Goal: Complete application form

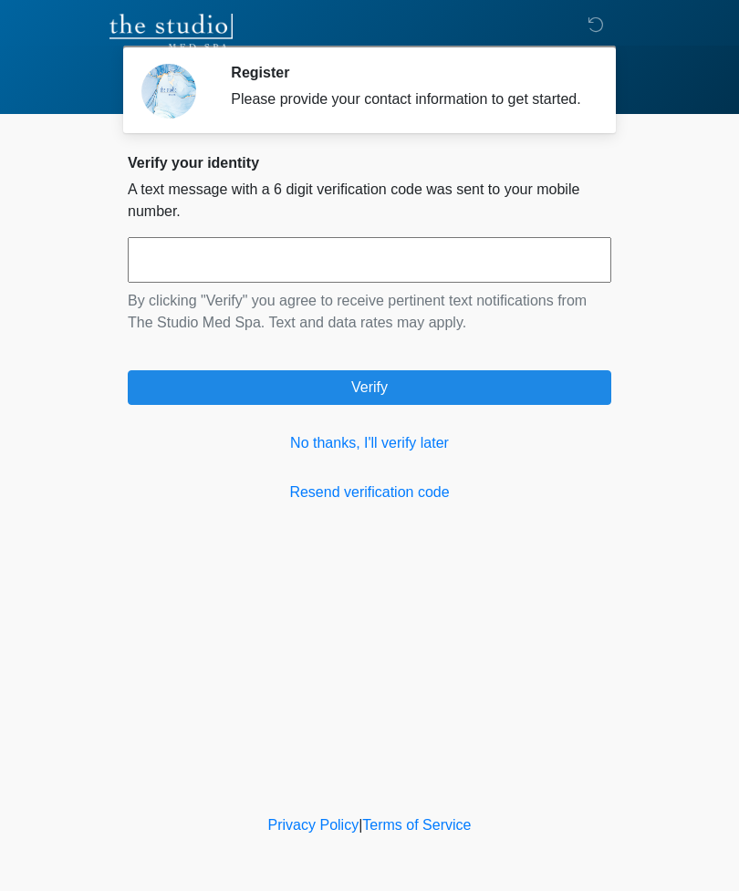
click at [421, 454] on link "No thanks, I'll verify later" at bounding box center [369, 443] width 483 height 22
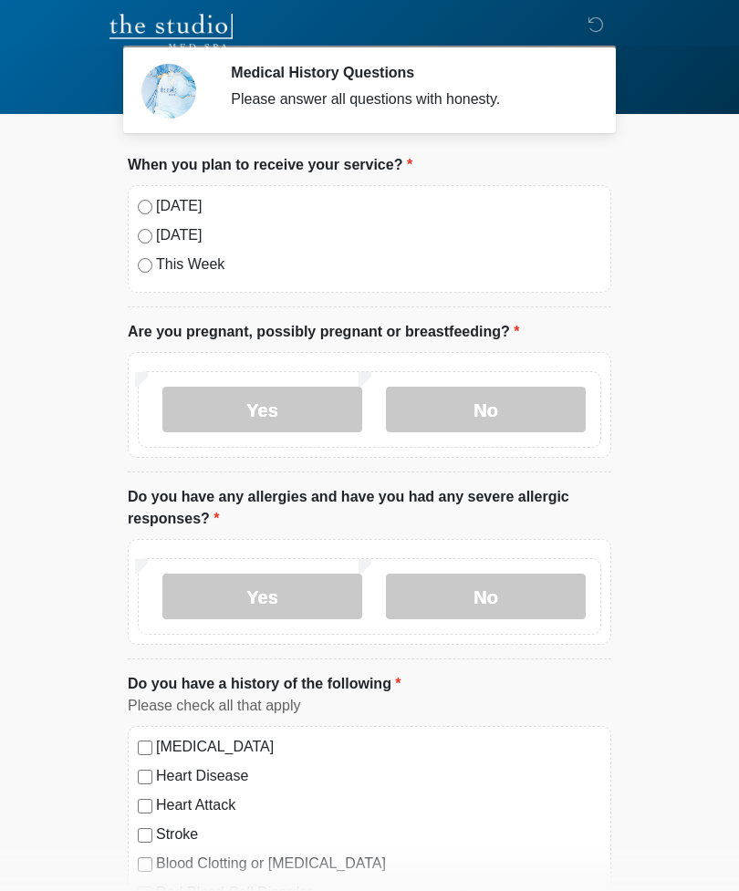
click at [503, 414] on label "No" at bounding box center [486, 410] width 200 height 46
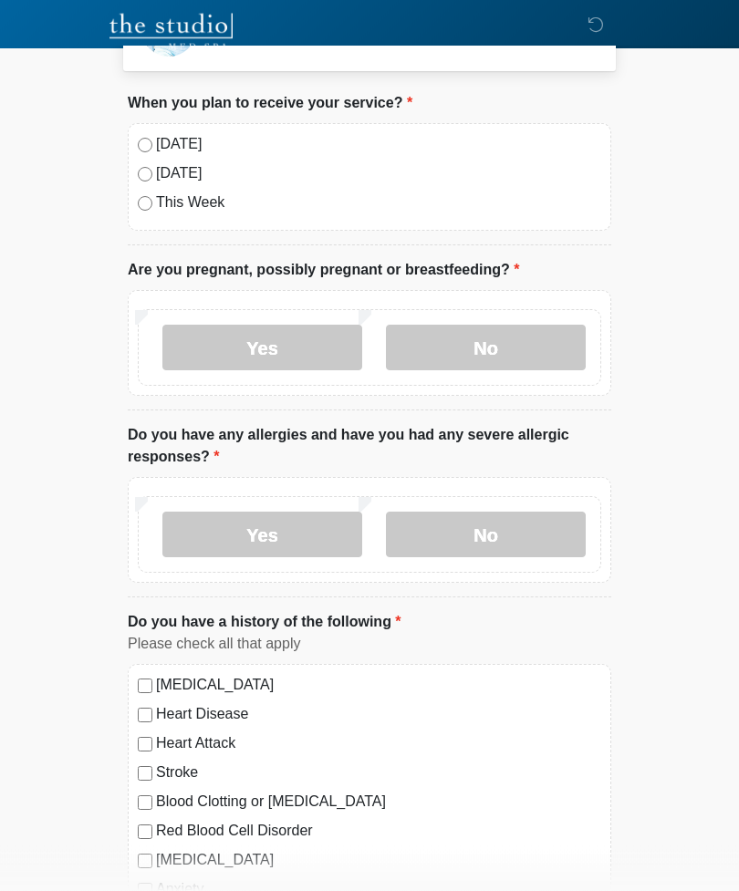
scroll to position [69, 0]
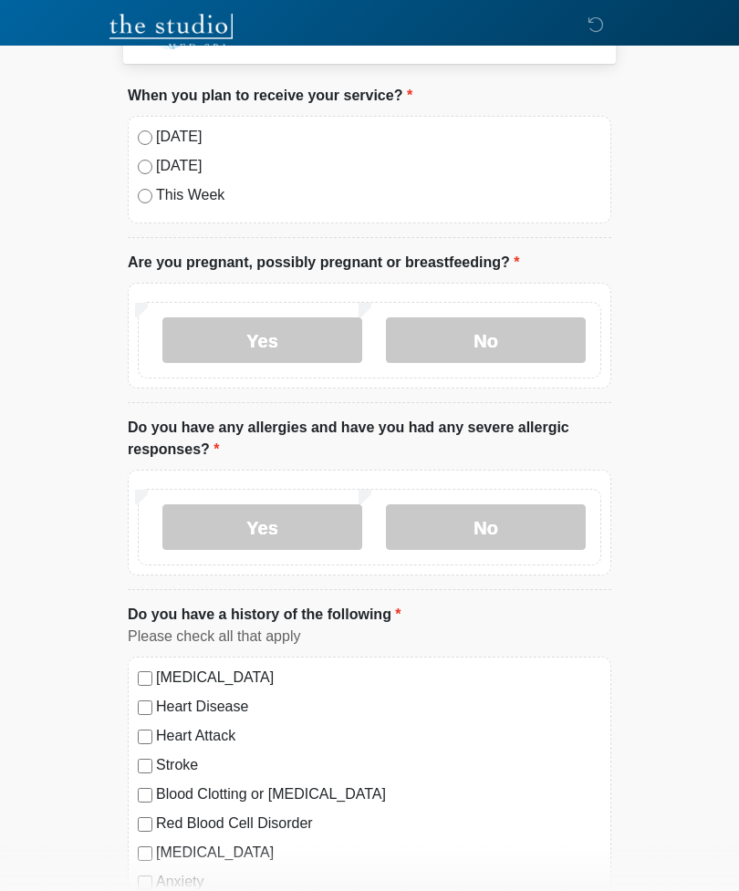
click at [517, 513] on label "No" at bounding box center [486, 527] width 200 height 46
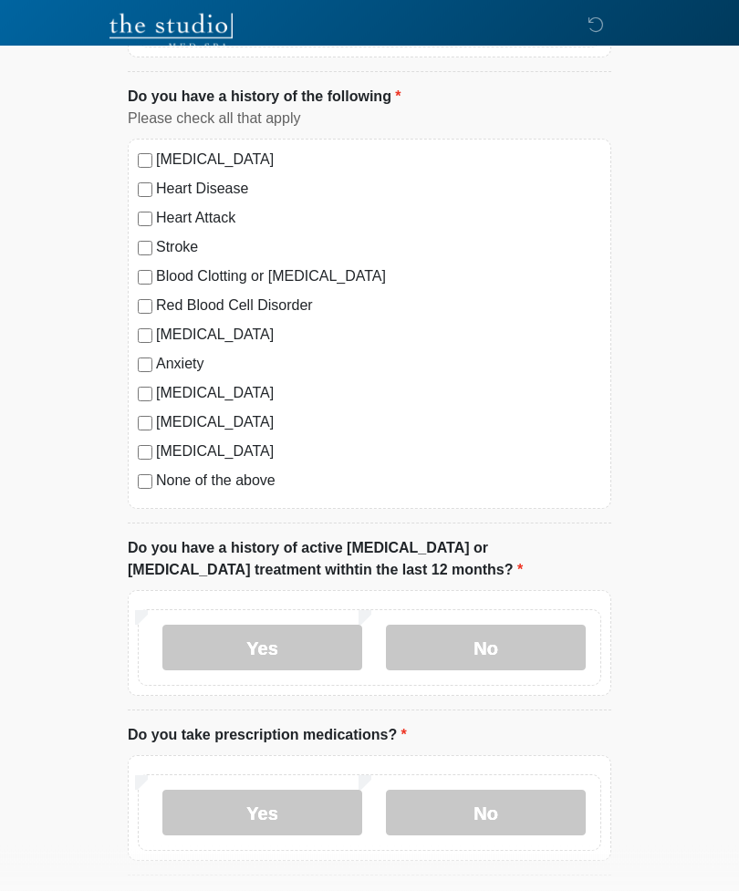
scroll to position [587, 0]
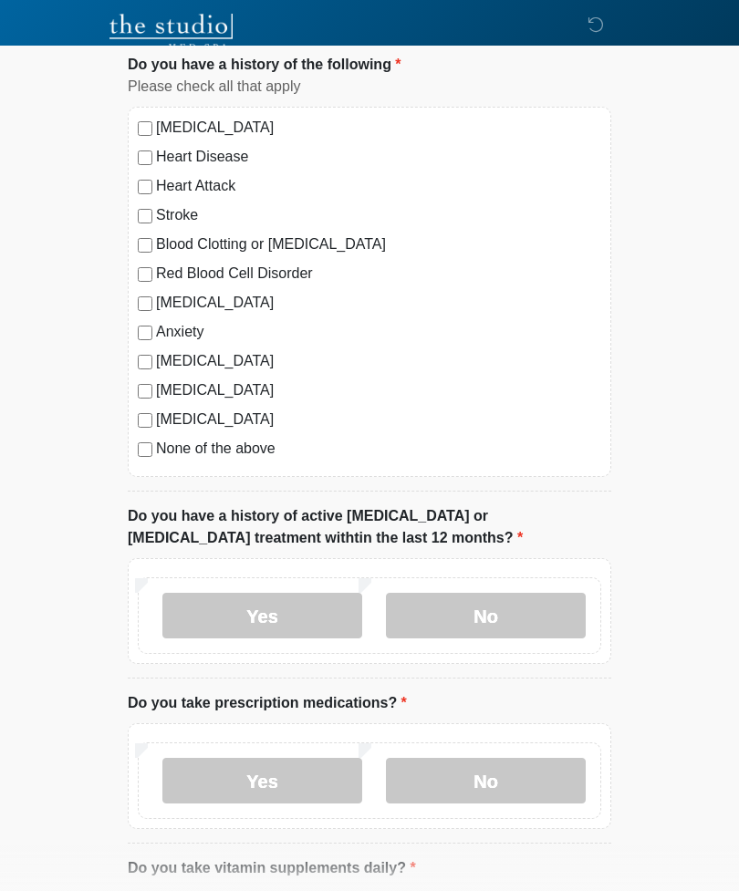
click at [525, 622] on label "No" at bounding box center [486, 616] width 200 height 46
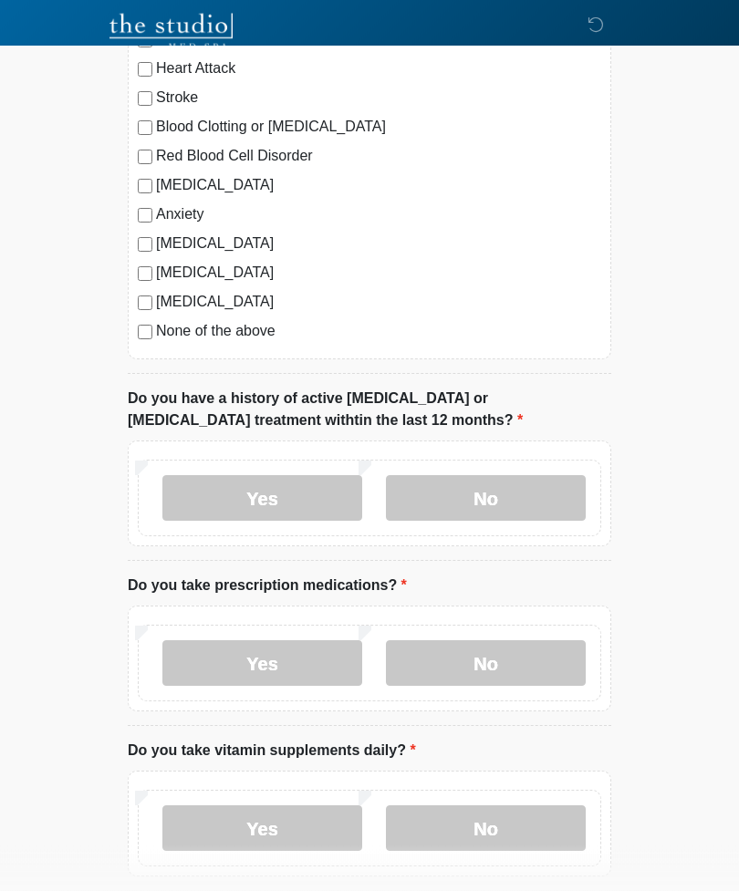
scroll to position [749, 0]
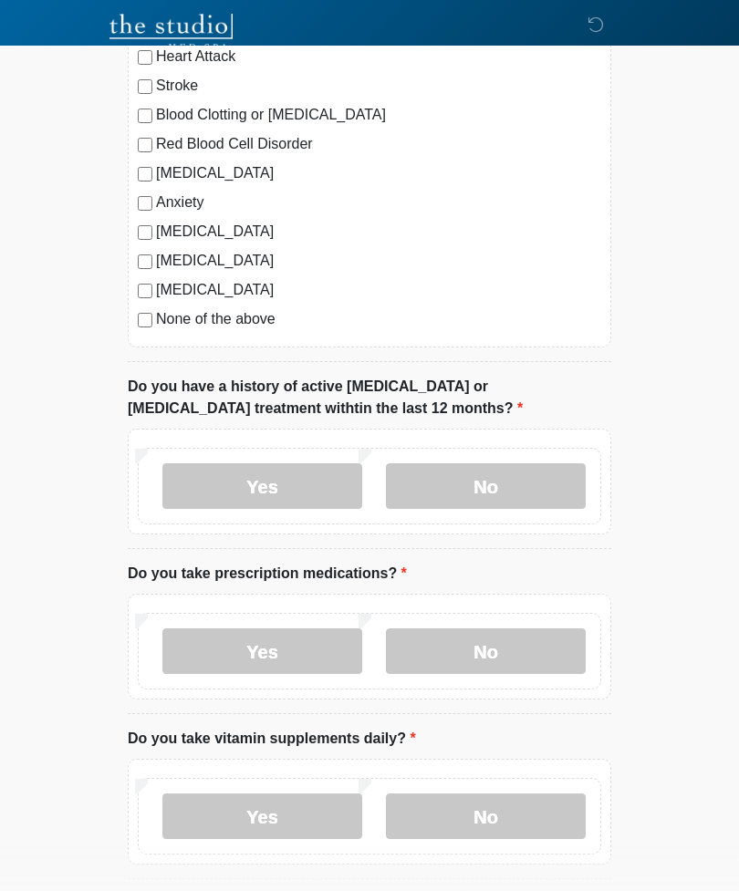
click at [488, 659] on label "No" at bounding box center [486, 651] width 200 height 46
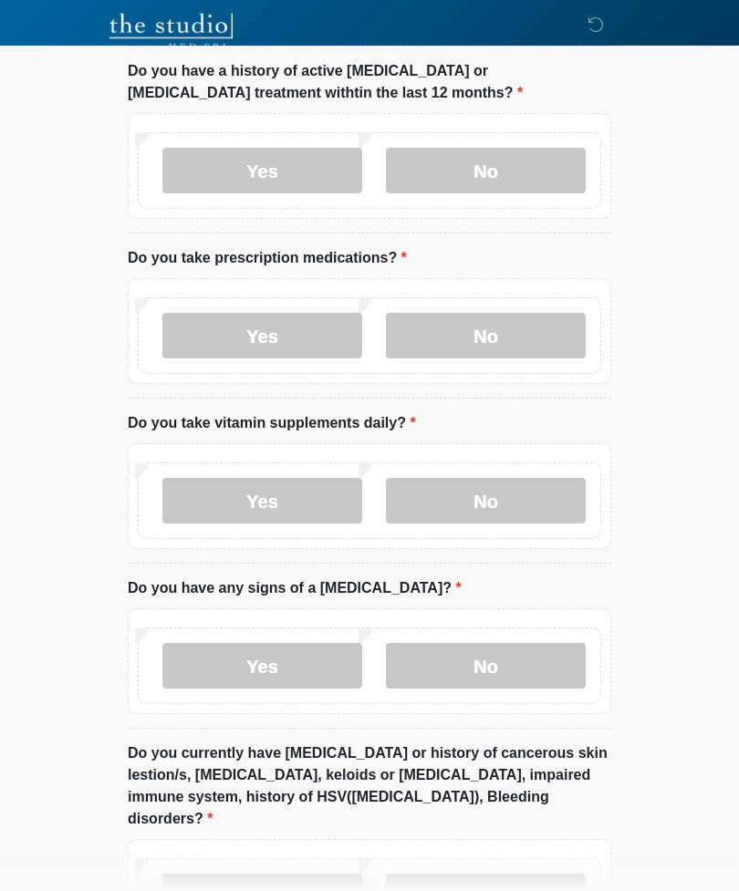
scroll to position [1072, 0]
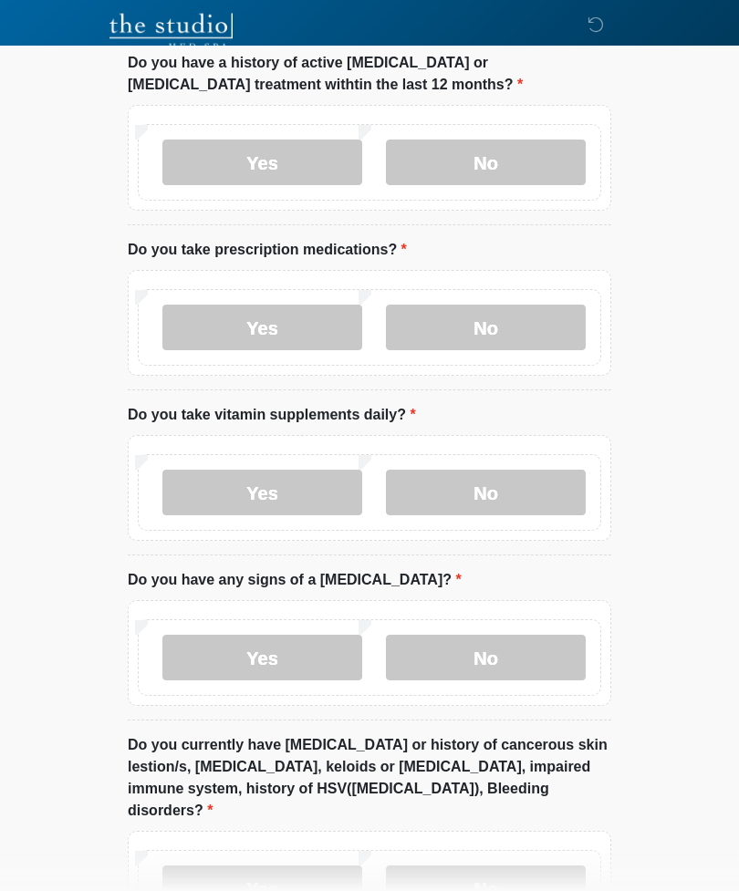
click at [290, 492] on label "Yes" at bounding box center [262, 494] width 200 height 46
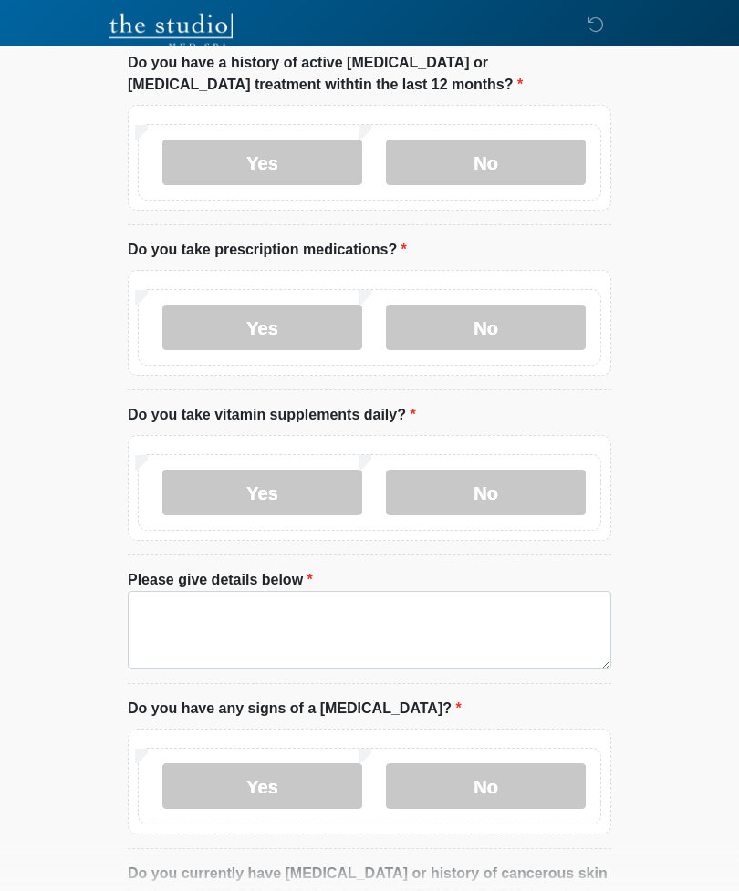
scroll to position [1073, 0]
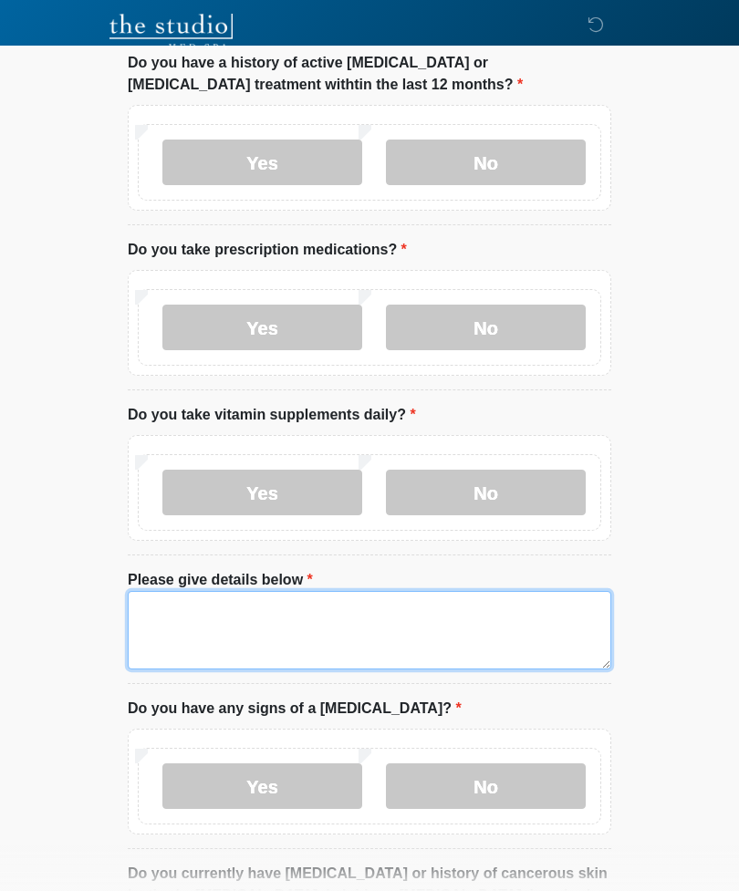
click at [339, 633] on textarea "Please give details below" at bounding box center [369, 630] width 483 height 78
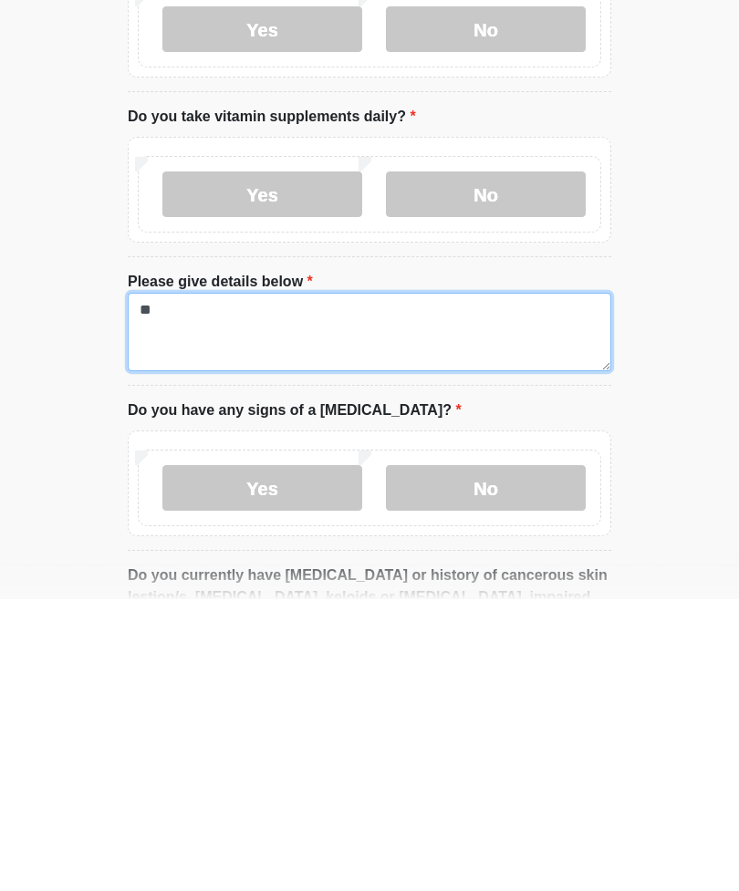
type textarea "*"
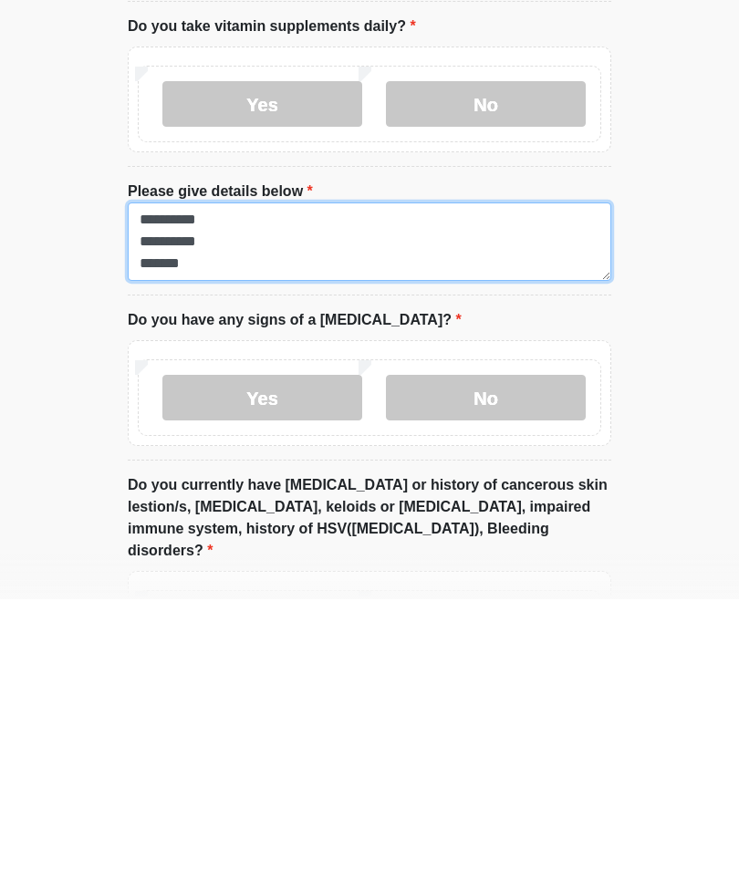
type textarea "**********"
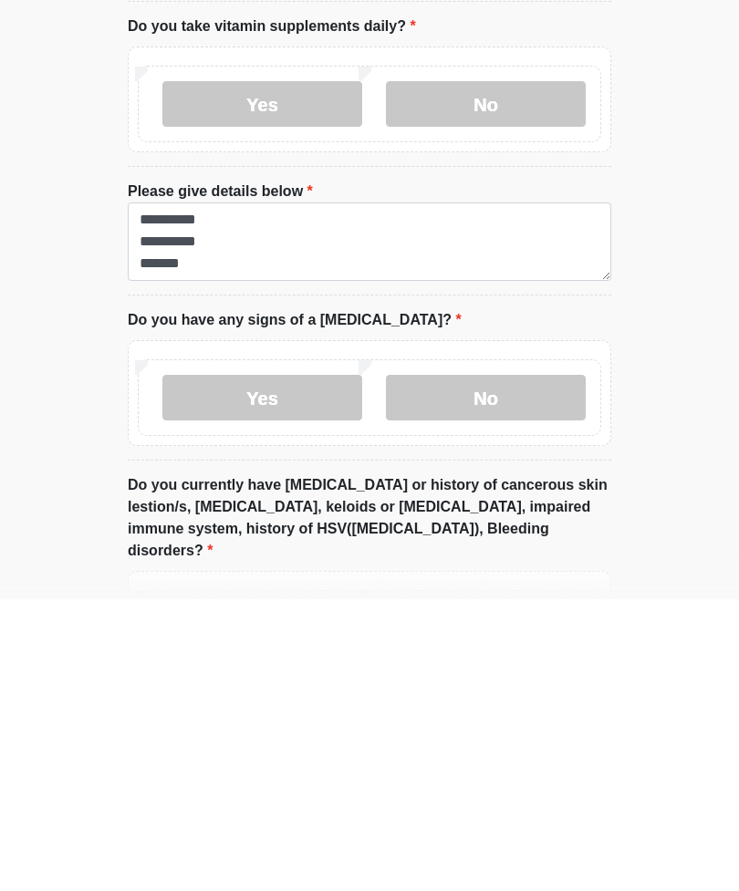
click at [530, 667] on label "No" at bounding box center [486, 690] width 200 height 46
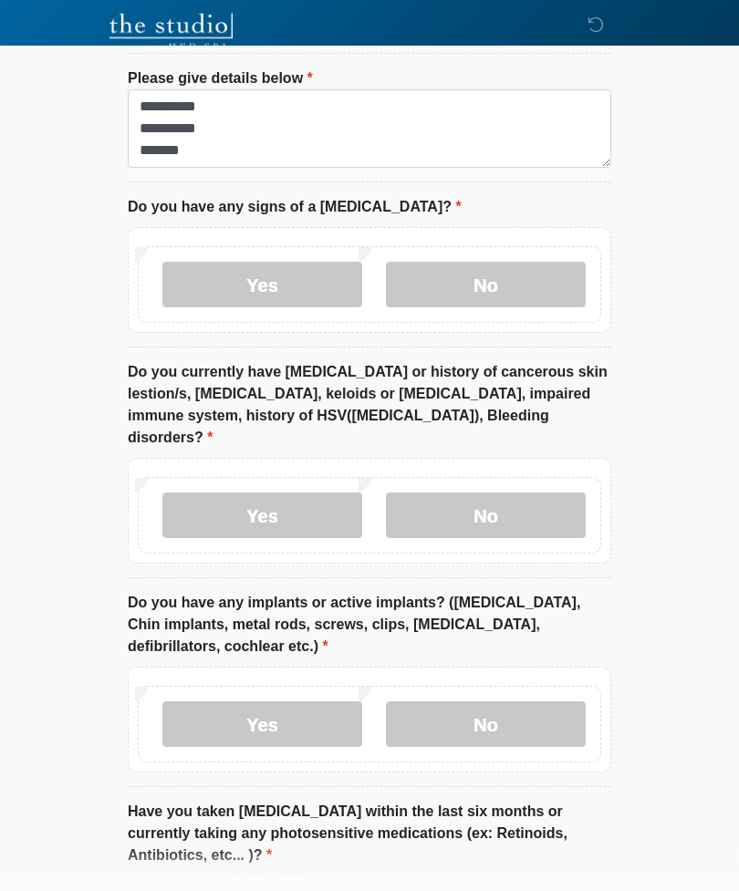
scroll to position [1631, 0]
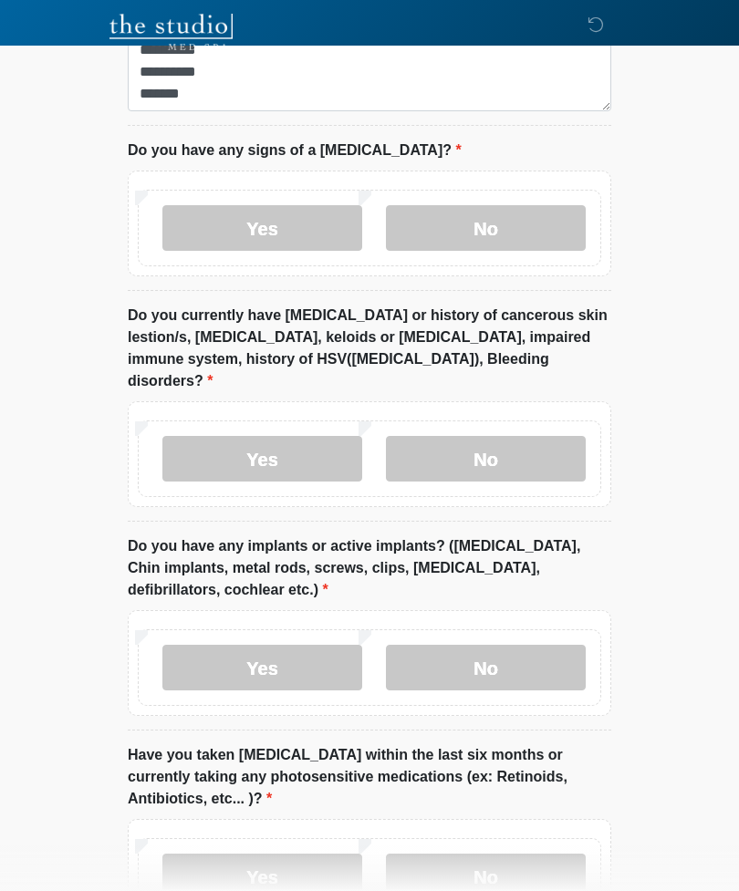
click at [492, 455] on label "No" at bounding box center [486, 459] width 200 height 46
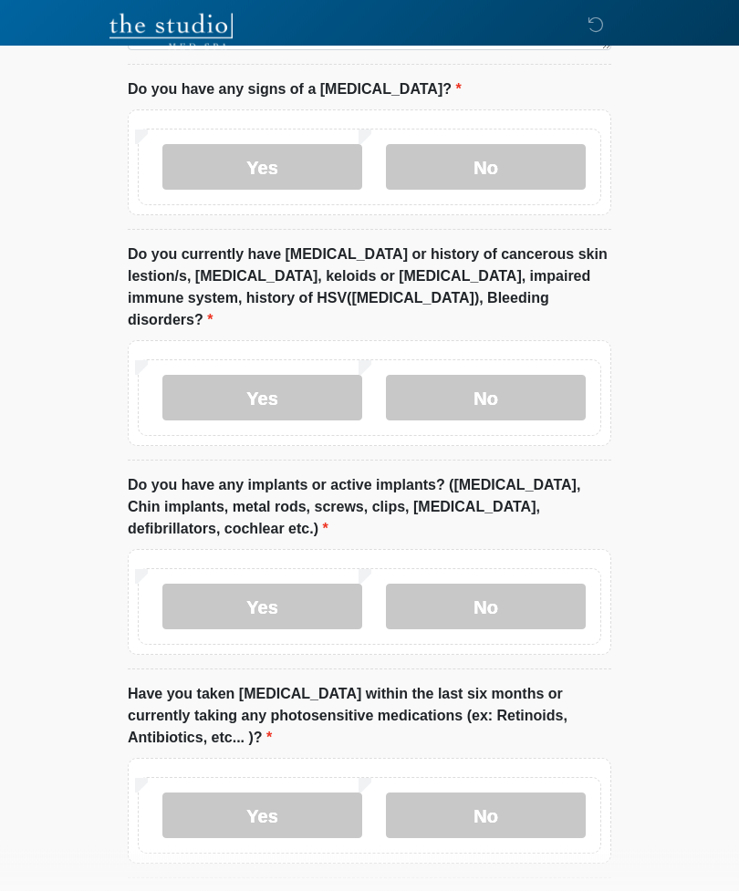
scroll to position [1741, 0]
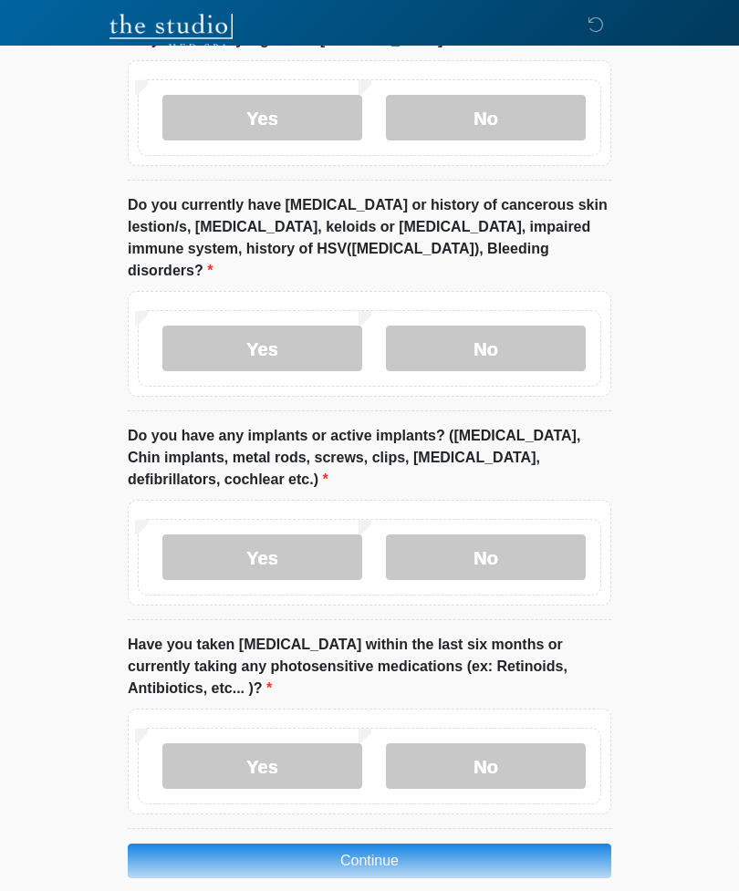
click at [547, 534] on label "No" at bounding box center [486, 557] width 200 height 46
click at [488, 759] on label "No" at bounding box center [486, 766] width 200 height 46
click at [503, 849] on button "Continue" at bounding box center [369, 861] width 483 height 35
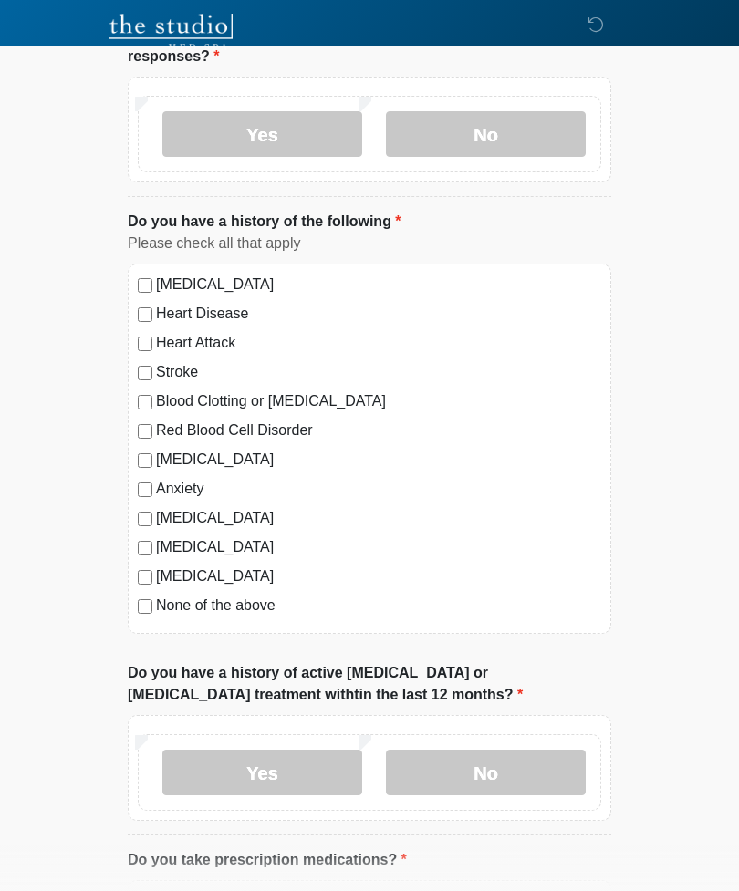
scroll to position [0, 0]
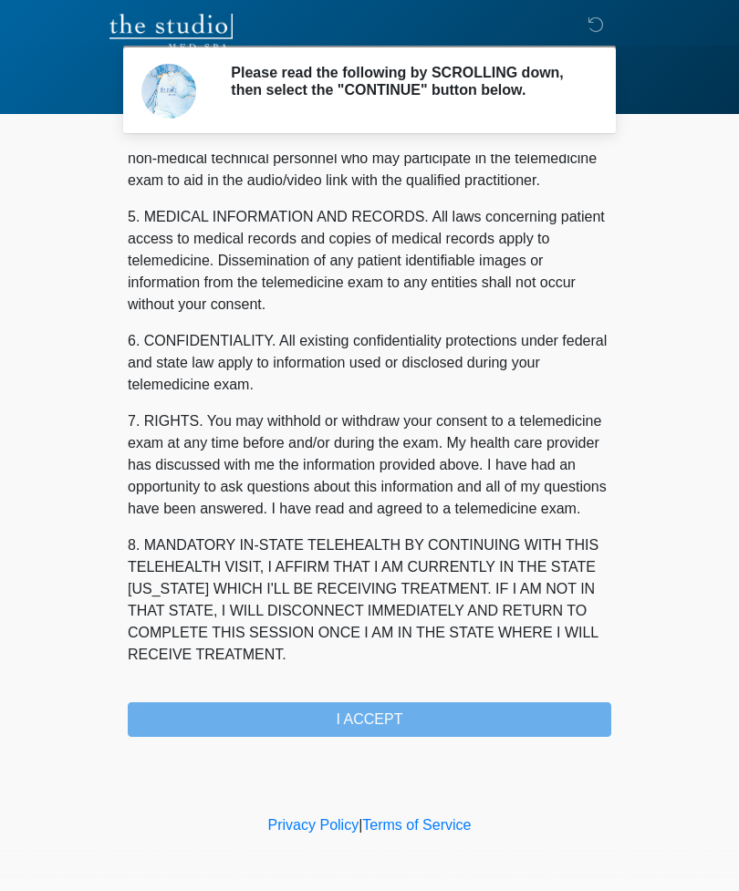
click at [383, 737] on button "I ACCEPT" at bounding box center [369, 719] width 483 height 35
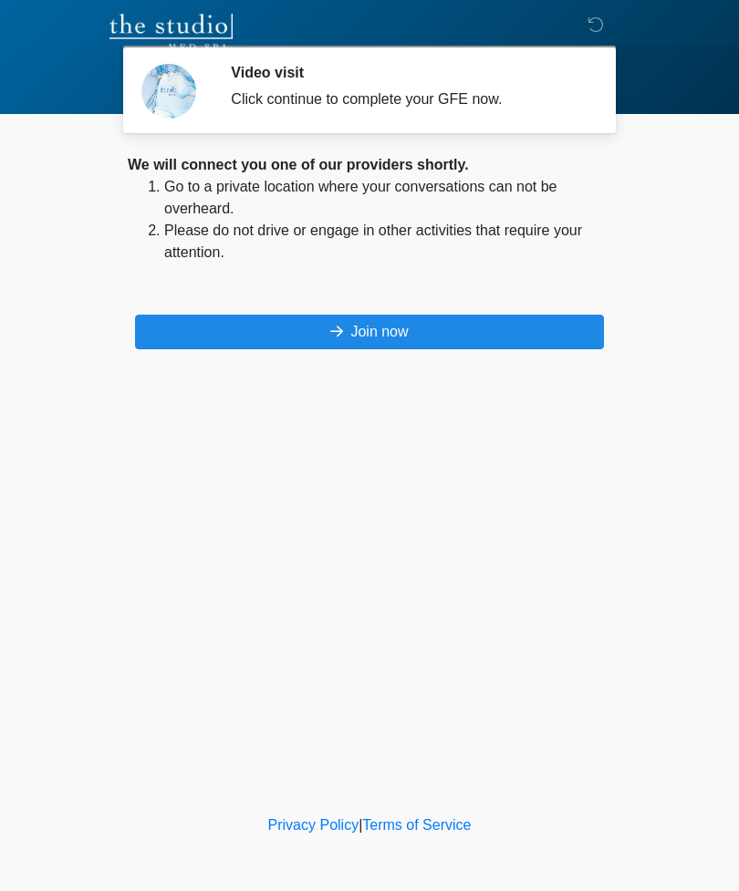
click at [420, 347] on button "Join now" at bounding box center [369, 332] width 469 height 35
